Goal: Task Accomplishment & Management: Understand process/instructions

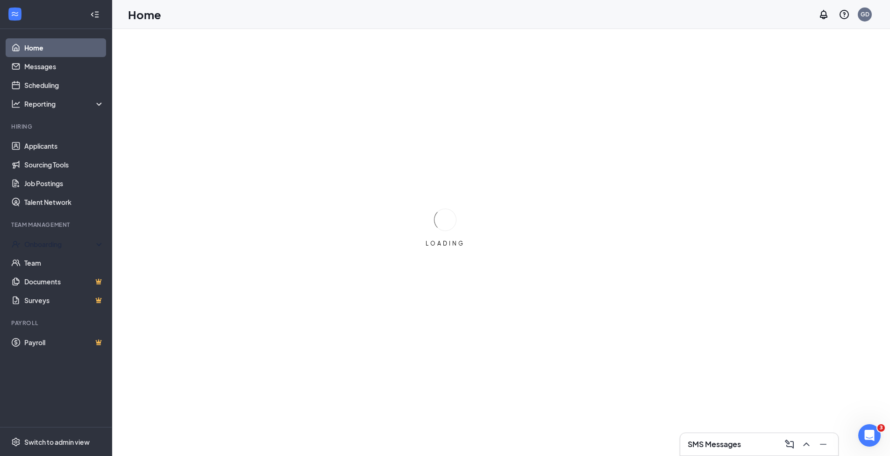
click at [41, 241] on div "Onboarding" at bounding box center [60, 243] width 72 height 9
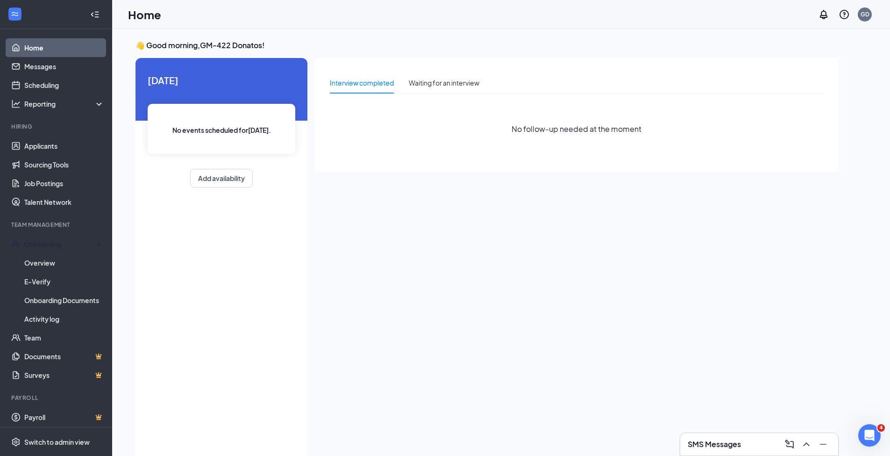
click at [50, 249] on div "Onboarding" at bounding box center [56, 244] width 112 height 19
click at [43, 250] on div "Onboarding" at bounding box center [56, 244] width 112 height 19
click at [45, 264] on link "Overview" at bounding box center [64, 262] width 80 height 19
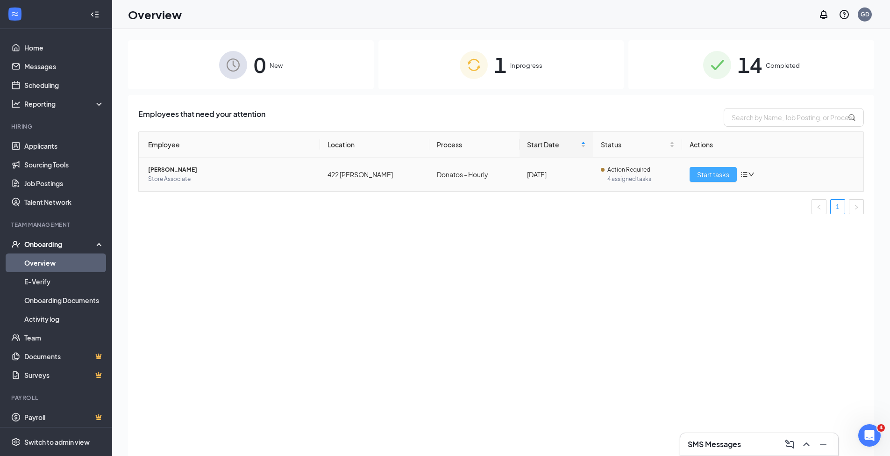
click at [709, 177] on span "Start tasks" at bounding box center [713, 174] width 32 height 10
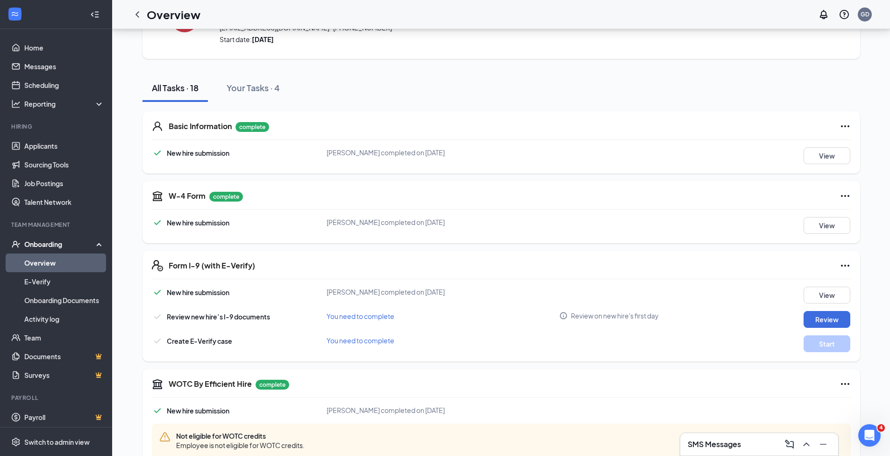
scroll to position [74, 0]
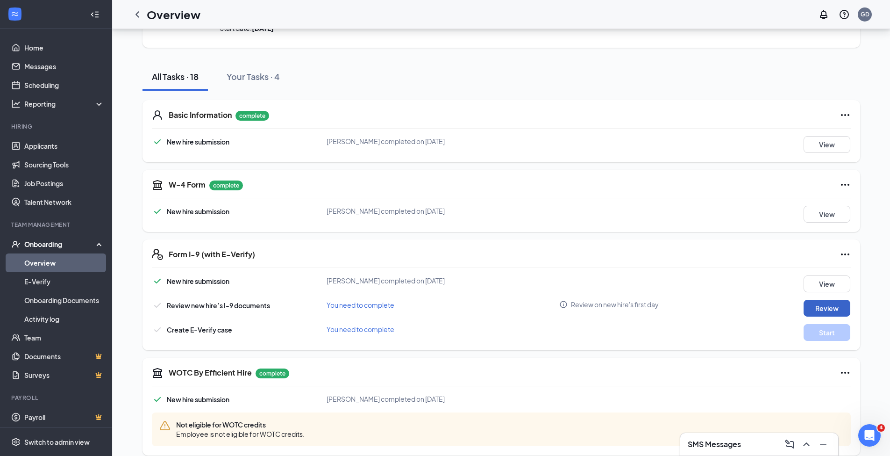
drag, startPoint x: 821, startPoint y: 310, endPoint x: 672, endPoint y: 286, distance: 150.0
click at [689, 293] on div "New hire submission [PERSON_NAME] completed on [DATE] View Review new hire’s I-…" at bounding box center [501, 307] width 699 height 65
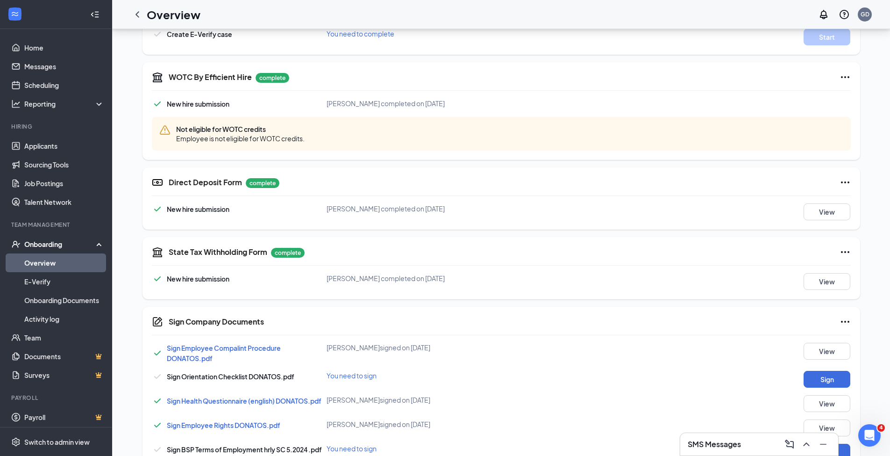
scroll to position [371, 0]
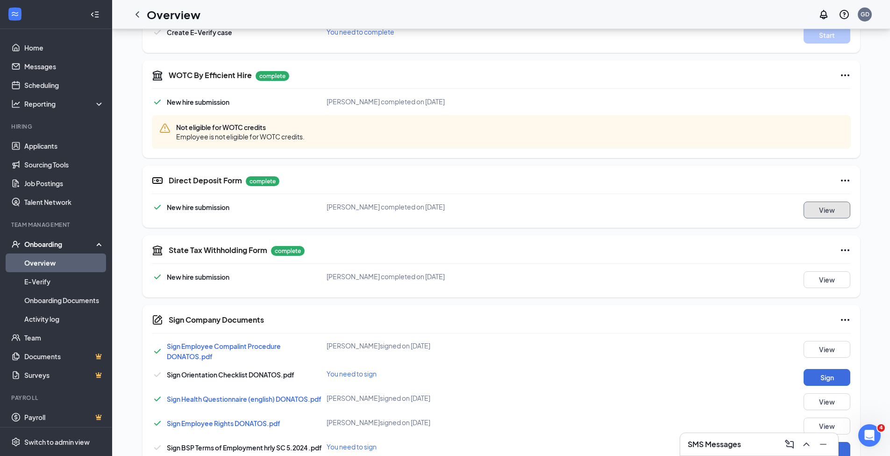
click at [821, 211] on button "View" at bounding box center [827, 209] width 47 height 17
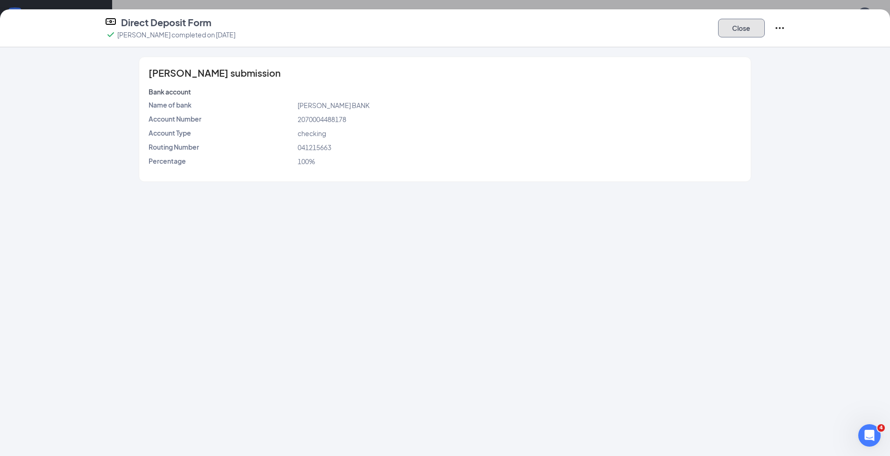
click at [743, 28] on button "Close" at bounding box center [741, 28] width 47 height 19
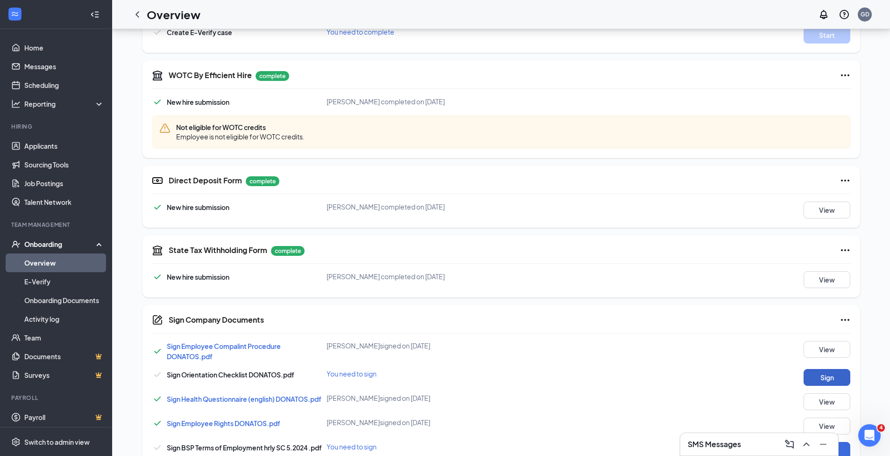
click at [820, 380] on button "Sign" at bounding box center [827, 377] width 47 height 17
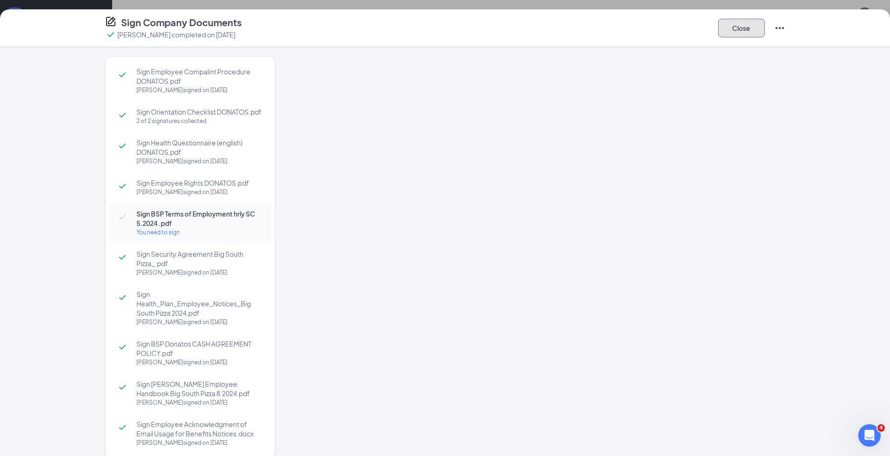
click at [729, 28] on button "Close" at bounding box center [741, 28] width 47 height 19
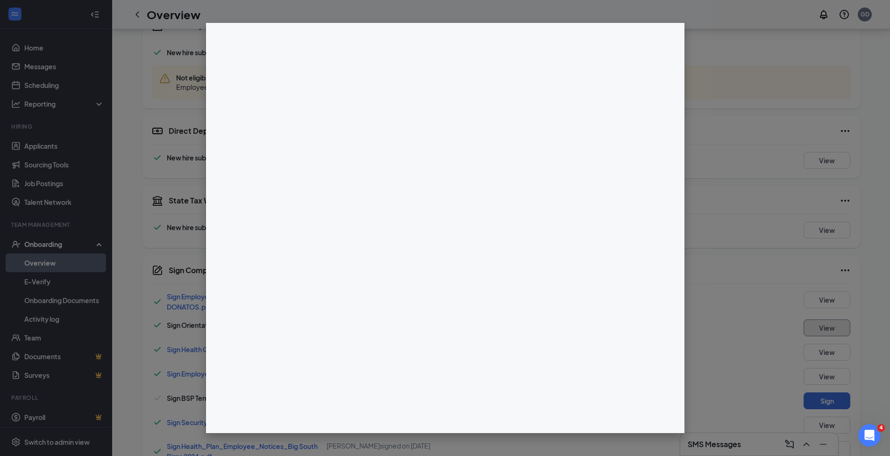
scroll to position [495, 0]
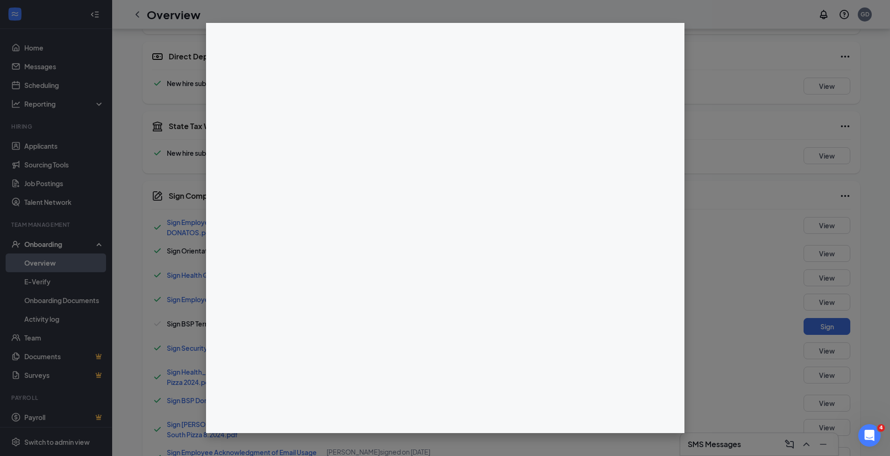
click at [686, 90] on div at bounding box center [445, 228] width 890 height 456
drag, startPoint x: 782, startPoint y: 238, endPoint x: 778, endPoint y: 157, distance: 81.4
click at [782, 227] on div at bounding box center [445, 228] width 890 height 456
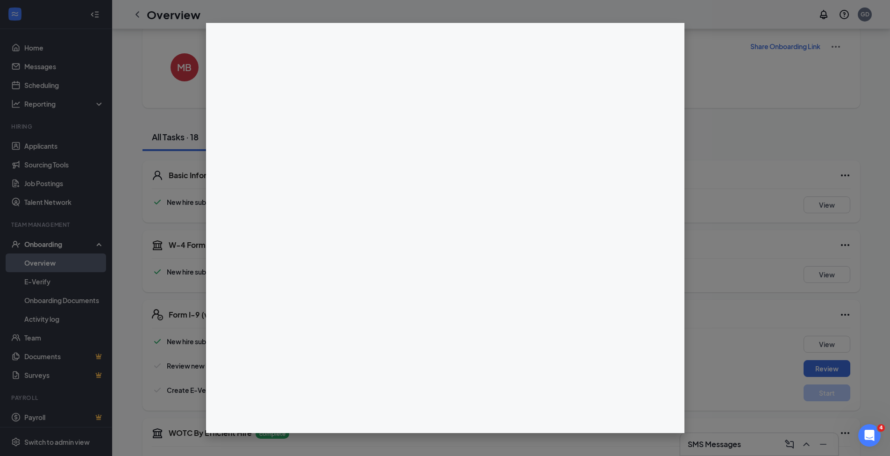
scroll to position [0, 0]
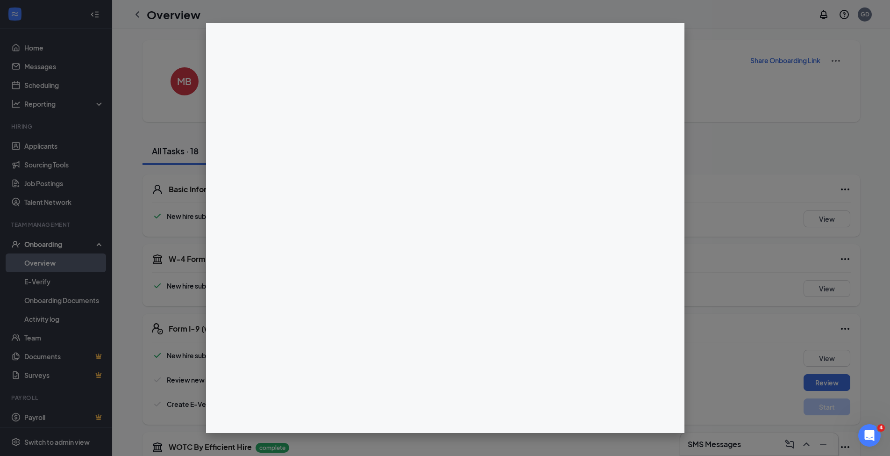
click at [144, 13] on div at bounding box center [445, 228] width 890 height 456
drag, startPoint x: 131, startPoint y: 13, endPoint x: 141, endPoint y: 11, distance: 10.4
click at [133, 13] on div at bounding box center [445, 228] width 890 height 456
click at [144, 12] on div at bounding box center [445, 228] width 890 height 456
click at [136, 13] on div at bounding box center [445, 228] width 890 height 456
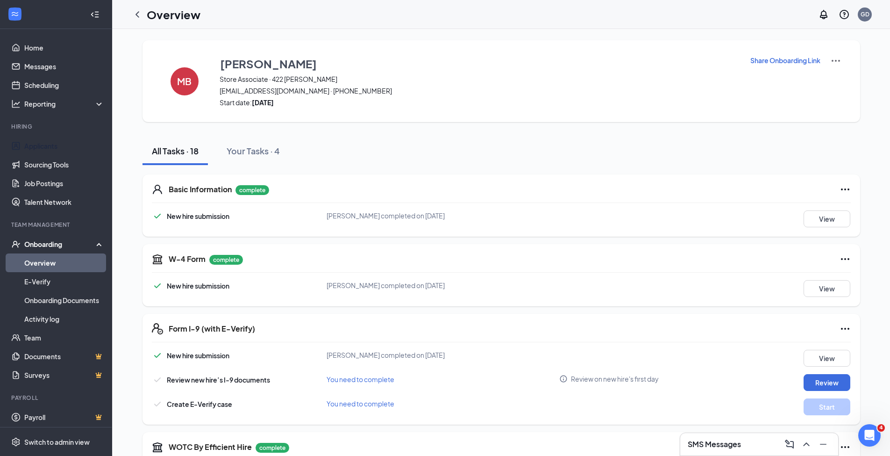
click at [52, 150] on link "Applicants" at bounding box center [64, 145] width 80 height 19
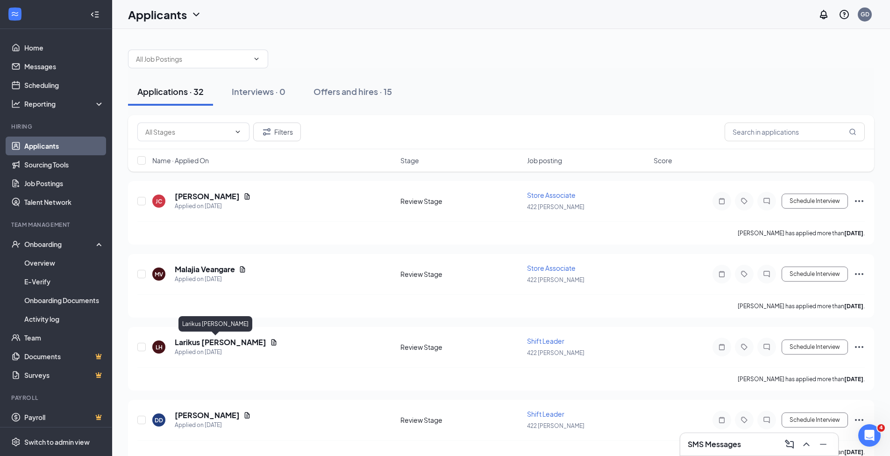
click at [216, 346] on h5 "Larikus [PERSON_NAME]" at bounding box center [221, 342] width 92 height 10
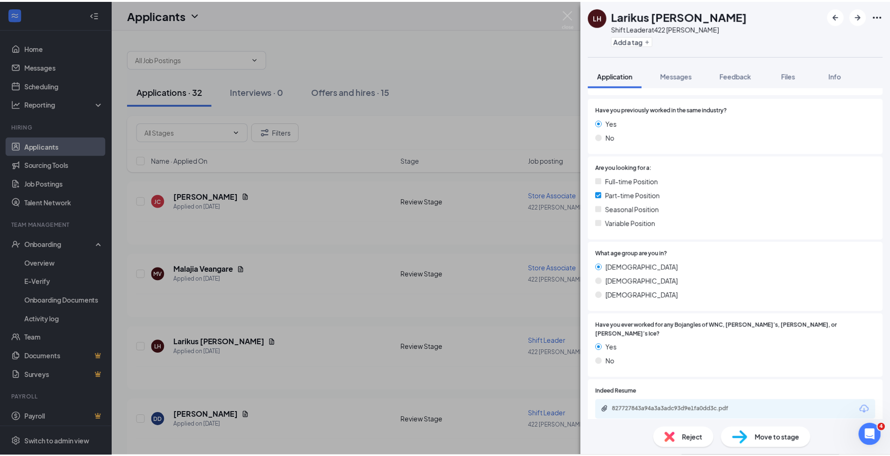
scroll to position [223, 0]
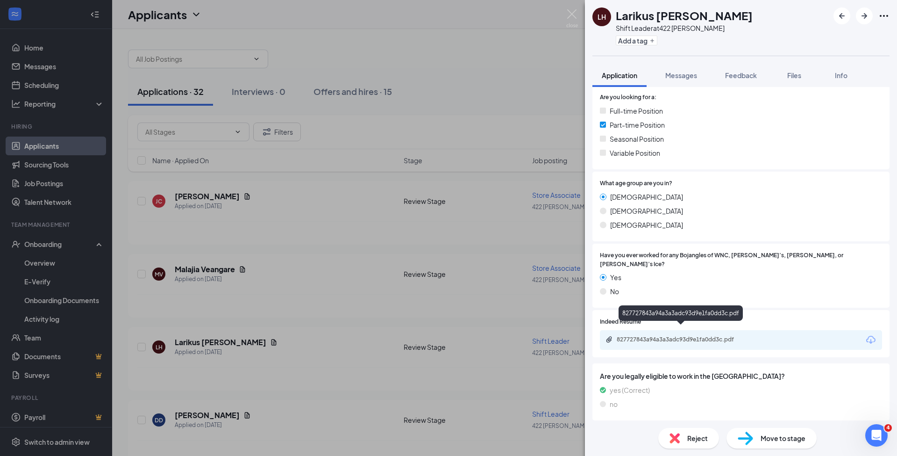
click at [698, 336] on div "827727843a94a3a3adc93d9e1fa0dd3c.pdf" at bounding box center [682, 339] width 131 height 7
click at [571, 10] on img at bounding box center [572, 18] width 12 height 18
